Goal: Task Accomplishment & Management: Use online tool/utility

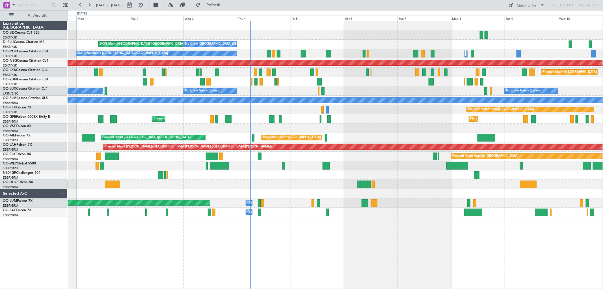
click at [365, 73] on div "AOG Maint Kortrijk-[GEOGRAPHIC_DATA] Planned Maint [GEOGRAPHIC_DATA]-[GEOGRAPHI…" at bounding box center [335, 119] width 535 height 196
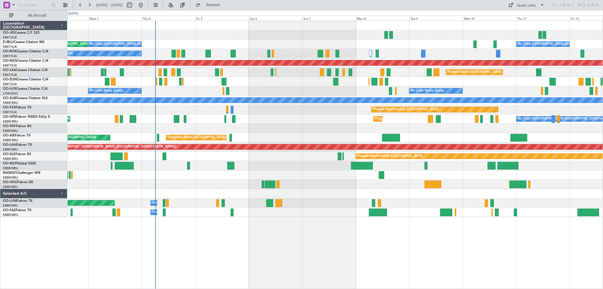
click at [591, 92] on div "No Crew [GEOGRAPHIC_DATA] ([GEOGRAPHIC_DATA] National) AOG Maint [GEOGRAPHIC_DA…" at bounding box center [335, 119] width 535 height 196
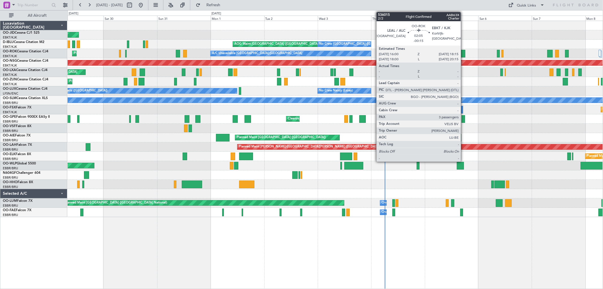
click at [463, 54] on div at bounding box center [462, 54] width 5 height 8
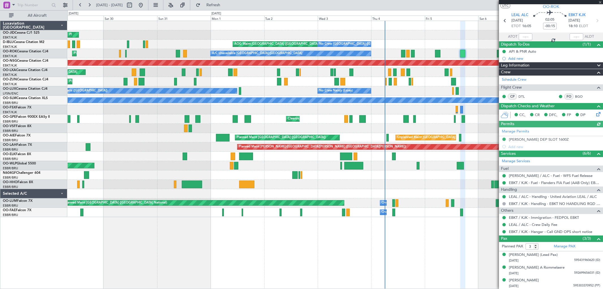
scroll to position [15, 0]
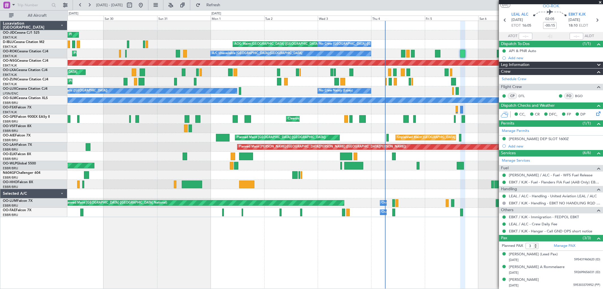
click at [600, 2] on span at bounding box center [600, 2] width 6 height 5
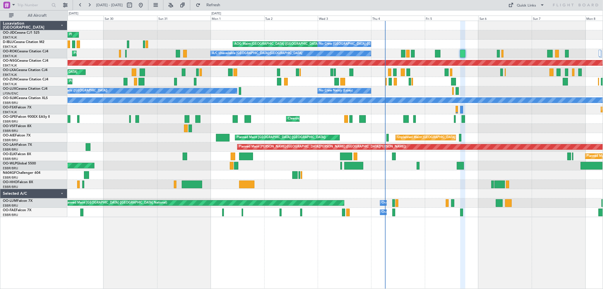
type input "0"
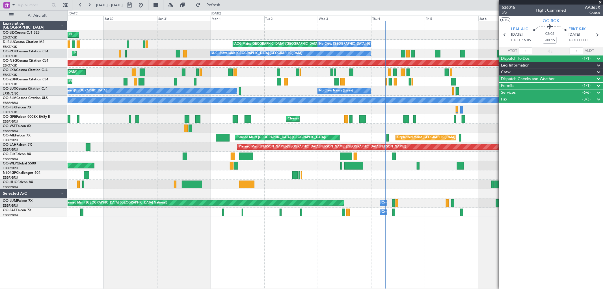
scroll to position [0, 0]
